Goal: Find specific page/section: Find specific page/section

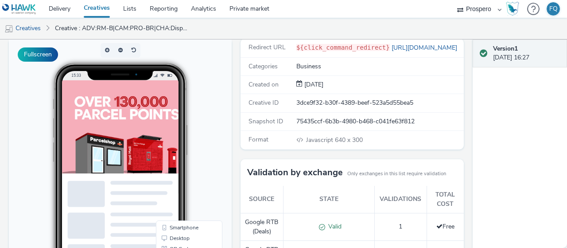
scroll to position [147, 0]
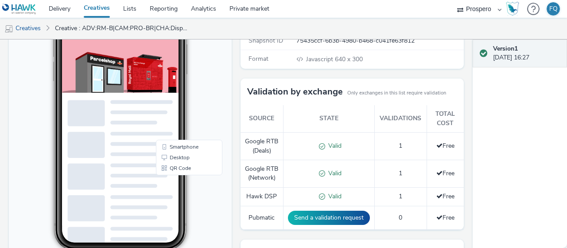
click at [217, 105] on body "15:33 Smartphone Desktop QR Code" at bounding box center [120, 139] width 223 height 363
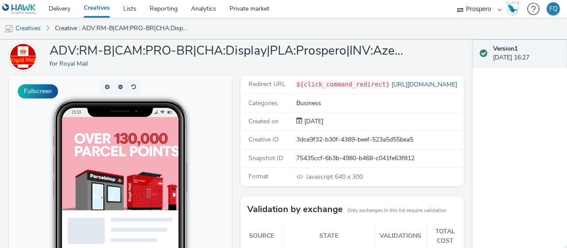
scroll to position [0, 0]
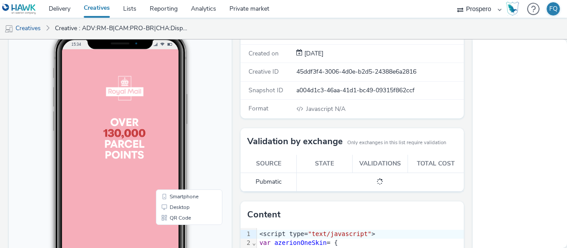
scroll to position [86, 0]
click at [218, 138] on body "15:34 Smartphone Desktop QR Code" at bounding box center [120, 189] width 223 height 363
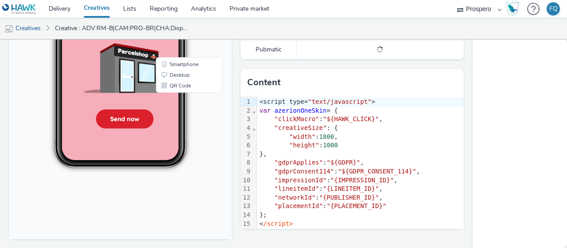
scroll to position [0, 0]
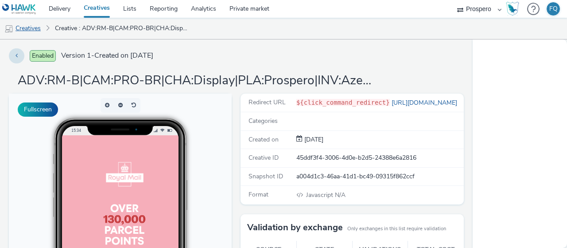
click at [36, 29] on link "Creatives" at bounding box center [22, 28] width 45 height 21
